Goal: Information Seeking & Learning: Learn about a topic

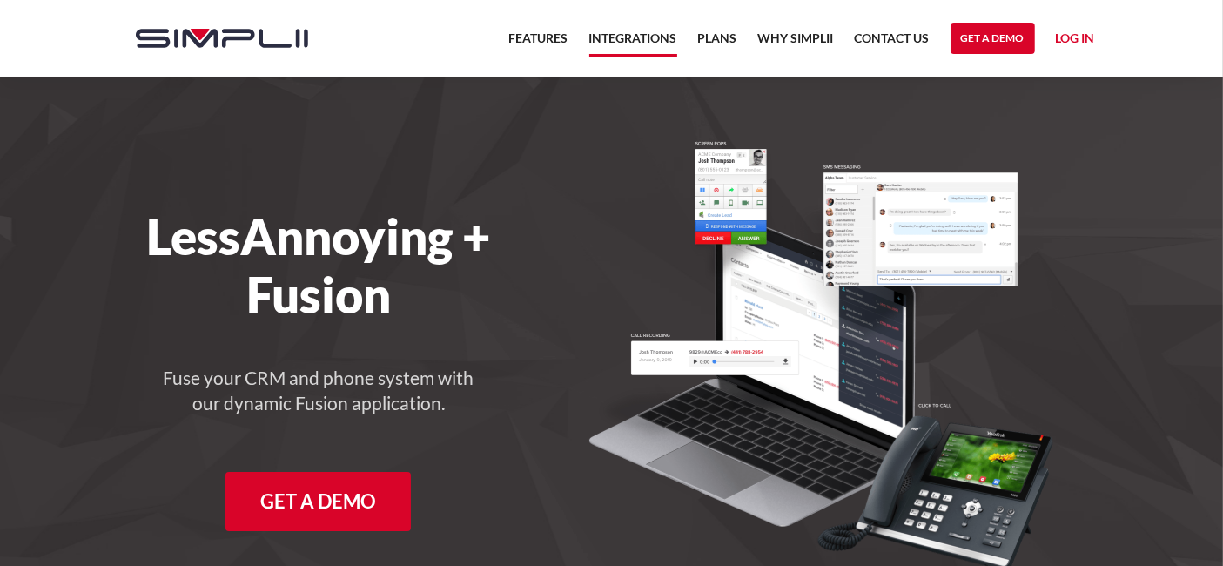
click at [633, 36] on link "Integrations" at bounding box center [634, 43] width 88 height 30
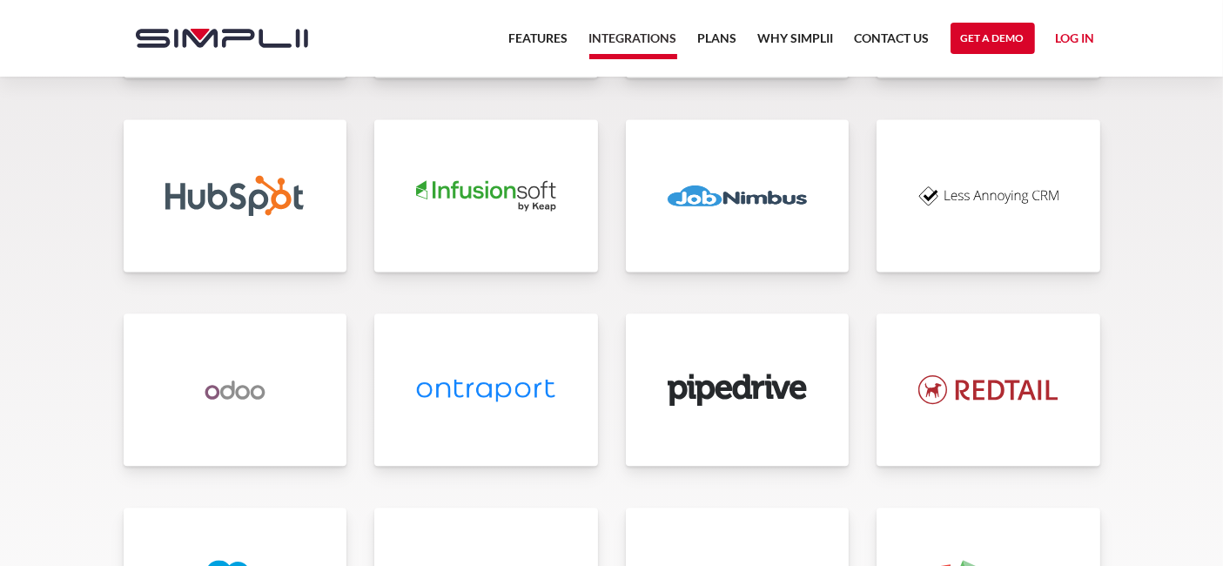
scroll to position [3966, 0]
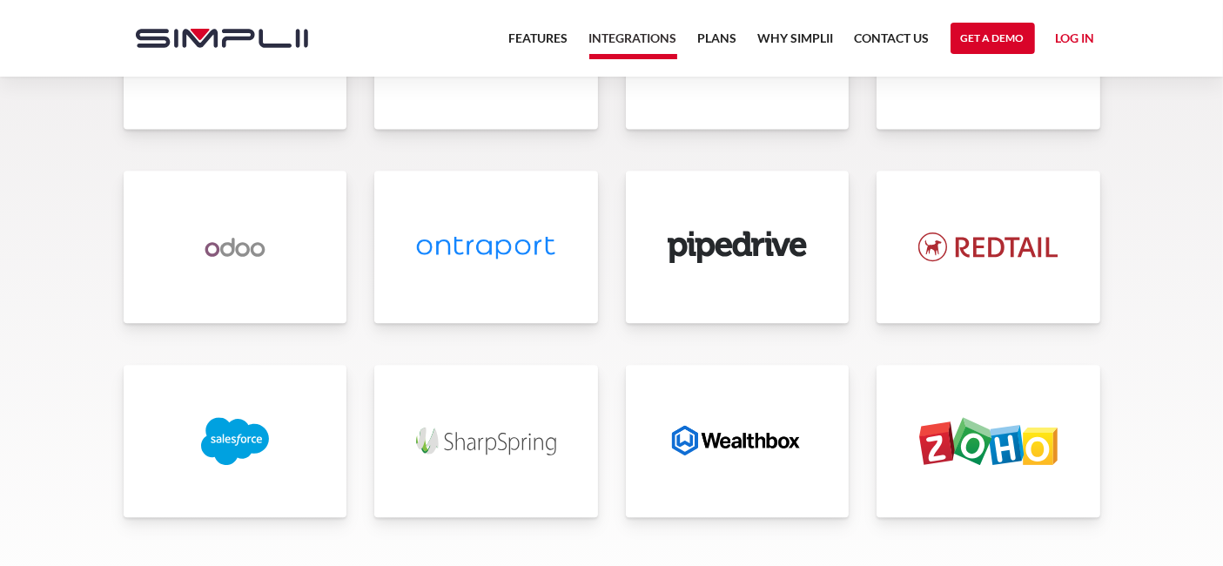
click at [928, 263] on img at bounding box center [989, 247] width 140 height 48
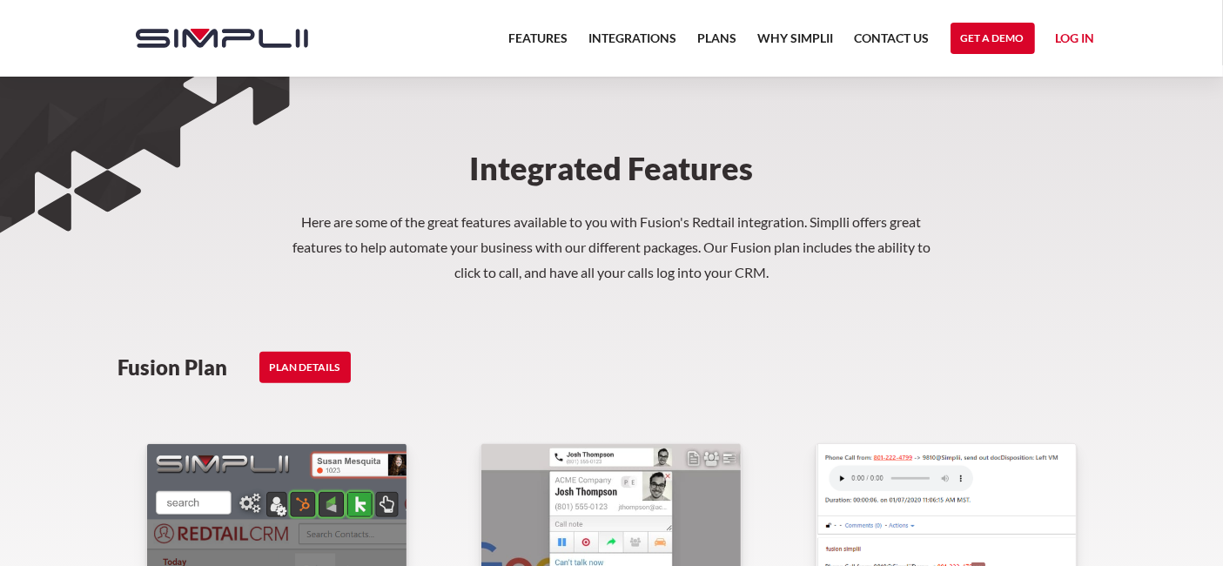
scroll to position [773, 0]
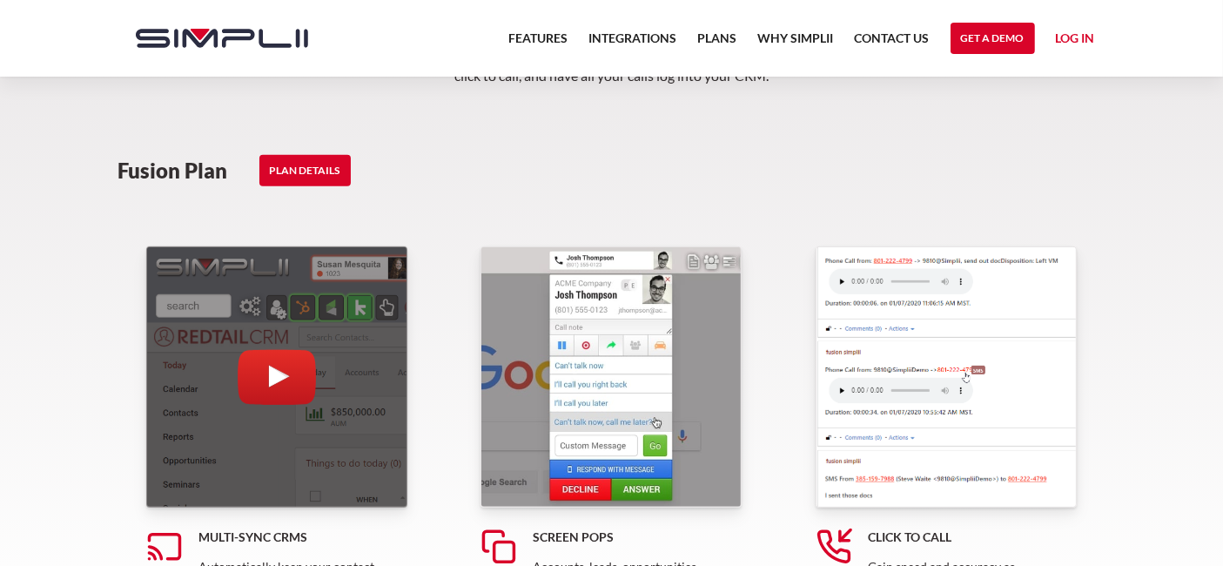
click at [347, 392] on div "open lightbox" at bounding box center [276, 376] width 261 height 261
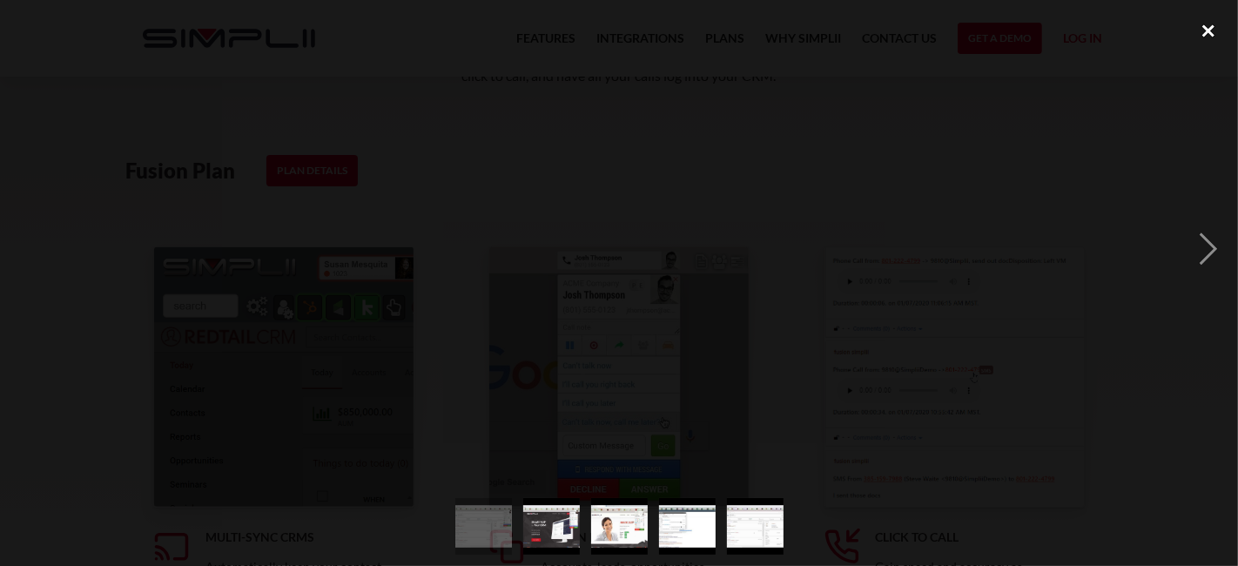
click at [1202, 36] on div "close lightbox" at bounding box center [1208, 30] width 59 height 38
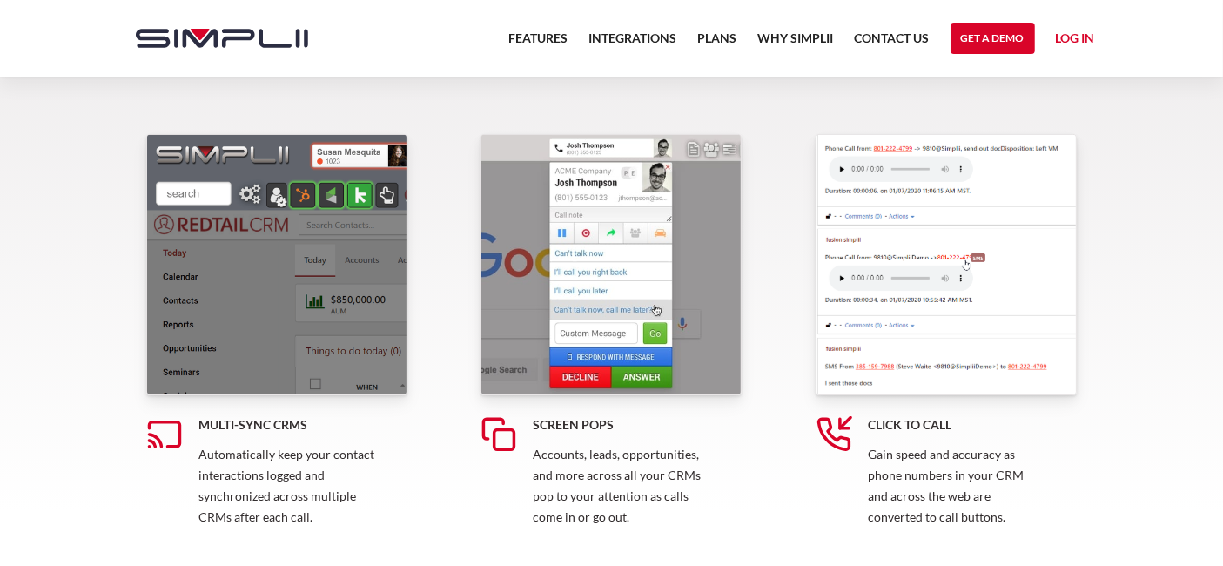
scroll to position [871, 0]
